Goal: Task Accomplishment & Management: Use online tool/utility

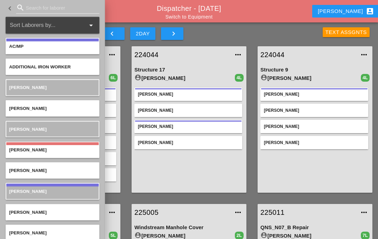
scroll to position [45, 0]
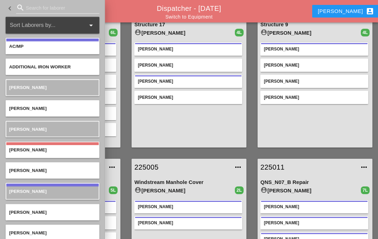
click at [208, 132] on div "[PERSON_NAME] [PERSON_NAME] [PERSON_NAME] [PERSON_NAME]" at bounding box center [188, 92] width 109 height 105
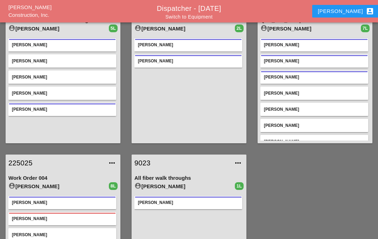
scroll to position [260, 0]
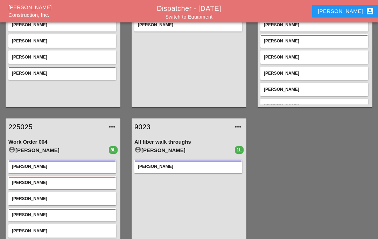
click at [19, 124] on link "225025" at bounding box center [55, 126] width 95 height 10
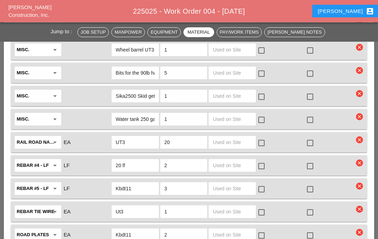
scroll to position [1178, 0]
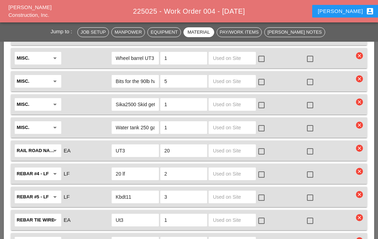
click at [225, 99] on input "text" at bounding box center [232, 104] width 39 height 11
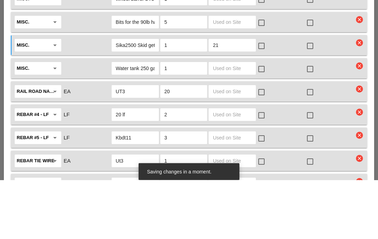
click at [150, 99] on input "Sika2500 Skid getting delivered in the am" at bounding box center [135, 104] width 39 height 11
type input "21"
click at [154, 99] on input "Sika2500 Skidlivered in the am" at bounding box center [135, 104] width 39 height 11
click at [154, 99] on input "Sika2500 Skidthe am" at bounding box center [135, 104] width 39 height 11
click at [151, 99] on input "Sika2500 Skidthe am" at bounding box center [135, 104] width 39 height 11
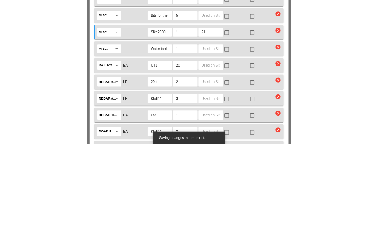
scroll to position [1152, 0]
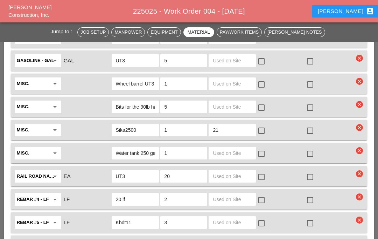
click at [146, 124] on input "Sika2500" at bounding box center [135, 129] width 39 height 11
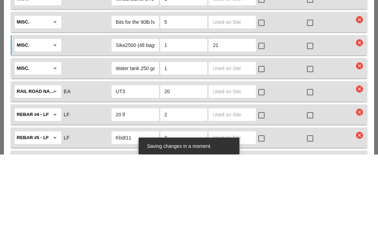
click at [184, 124] on input "1" at bounding box center [183, 129] width 39 height 11
click at [154, 124] on input "Sika2500 (48 bags)" at bounding box center [135, 129] width 39 height 11
click at [145, 124] on input "Sika2500 (48 bags)" at bounding box center [135, 129] width 39 height 11
type input "Sika2500 (bags)"
click at [187, 124] on input "1" at bounding box center [183, 129] width 39 height 11
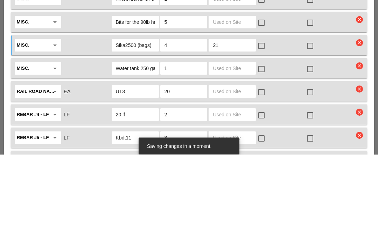
type input "48"
